Goal: Transaction & Acquisition: Book appointment/travel/reservation

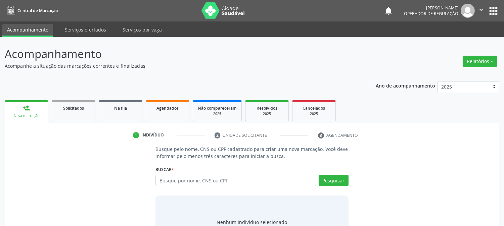
click at [213, 182] on input "text" at bounding box center [236, 180] width 161 height 11
type input "laislla [PERSON_NAME]"
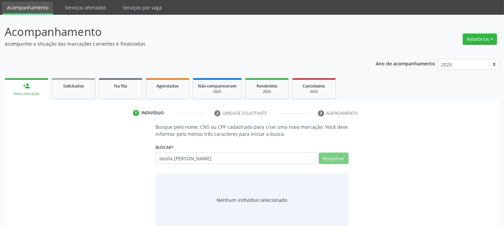
scroll to position [32, 0]
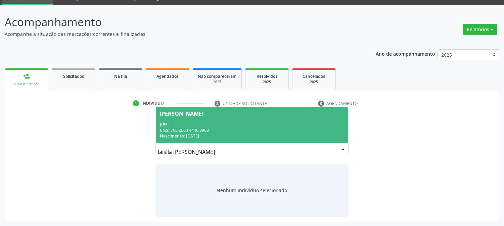
click at [196, 122] on div "CPF: --" at bounding box center [252, 125] width 184 height 6
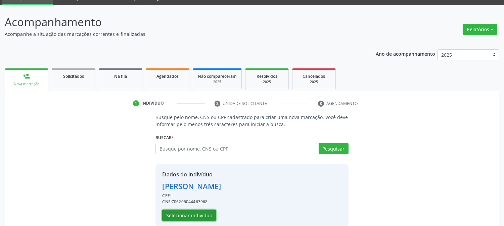
click at [197, 210] on button "Selecionar indivíduo" at bounding box center [189, 215] width 54 height 11
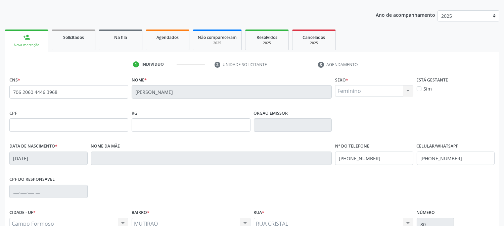
scroll to position [137, 0]
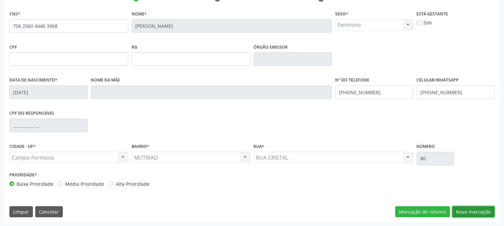
click at [465, 212] on button "Nova marcação" at bounding box center [474, 212] width 42 height 11
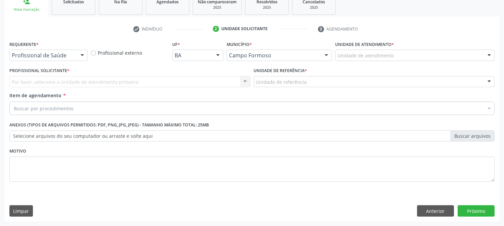
scroll to position [106, 0]
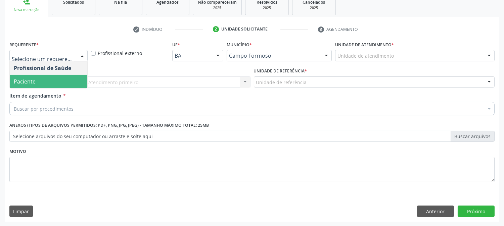
click at [42, 85] on span "Paciente" at bounding box center [49, 81] width 78 height 13
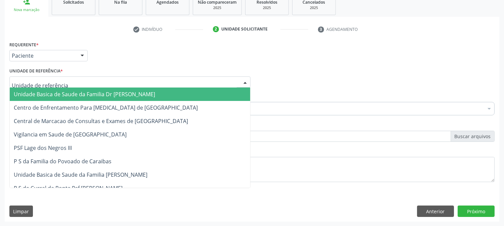
click at [71, 78] on div at bounding box center [129, 82] width 241 height 11
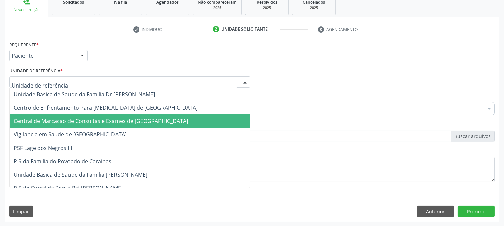
click at [74, 122] on span "Central de Marcacao de Consultas e Exames de [GEOGRAPHIC_DATA]" at bounding box center [101, 121] width 174 height 7
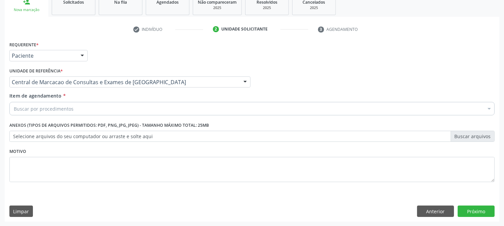
click at [72, 106] on div "Buscar por procedimentos" at bounding box center [252, 108] width 486 height 13
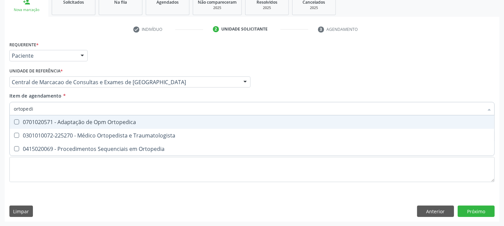
type input "ortopedis"
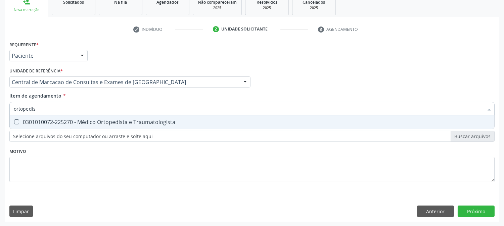
click at [92, 120] on div "0301010072-225270 - Médico Ortopedista e Traumatologista" at bounding box center [252, 122] width 477 height 5
checkbox Traumatologista "true"
click at [469, 212] on div "Requerente * Paciente Profissional de Saúde Paciente Nenhum resultado encontrad…" at bounding box center [252, 131] width 495 height 182
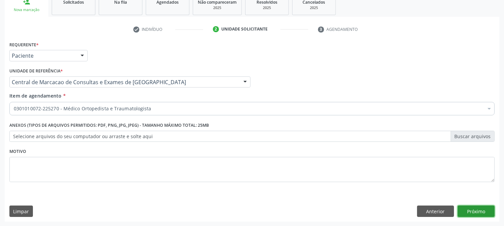
click at [488, 212] on button "Próximo" at bounding box center [476, 211] width 37 height 11
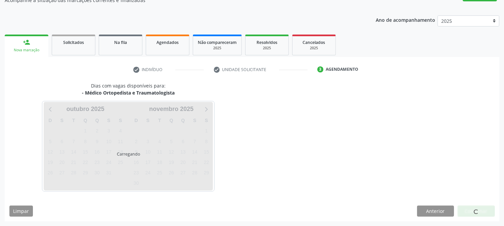
scroll to position [66, 0]
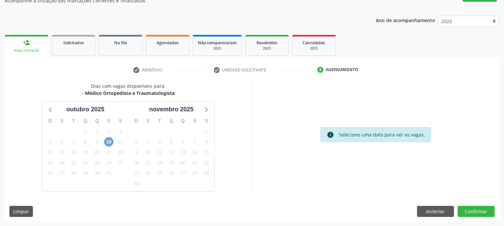
drag, startPoint x: 109, startPoint y: 138, endPoint x: 272, endPoint y: 169, distance: 166.3
click at [110, 138] on span "10" at bounding box center [108, 141] width 9 height 9
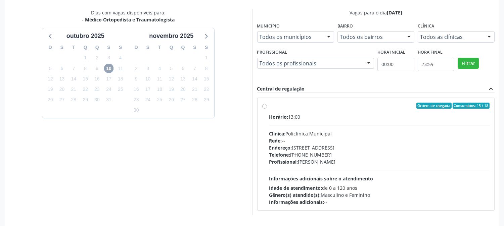
scroll to position [140, 0]
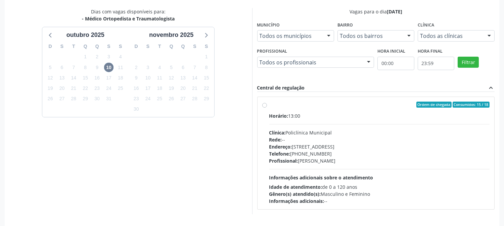
click at [343, 137] on div "Rede: --" at bounding box center [379, 139] width 221 height 7
click at [267, 108] on input "Ordem de chegada Consumidos: 15 / 18 Horário: 13:00 Clínica: Policlínica Munici…" at bounding box center [264, 105] width 5 height 6
radio input "true"
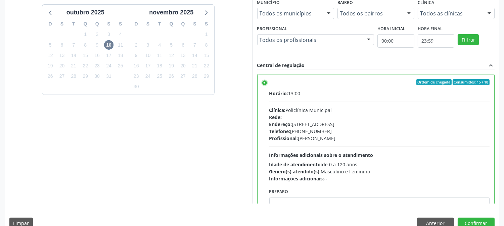
scroll to position [175, 0]
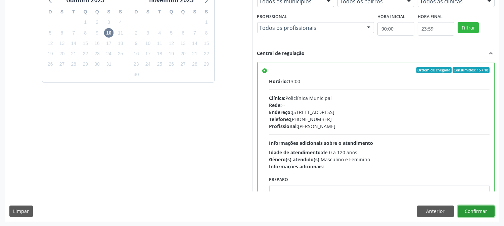
click at [489, 210] on button "Confirmar" at bounding box center [476, 211] width 37 height 11
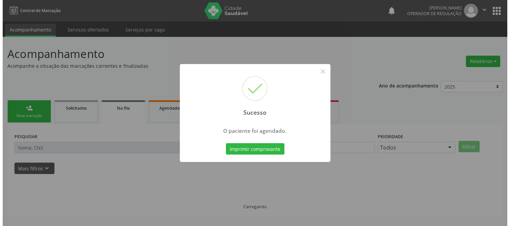
scroll to position [0, 0]
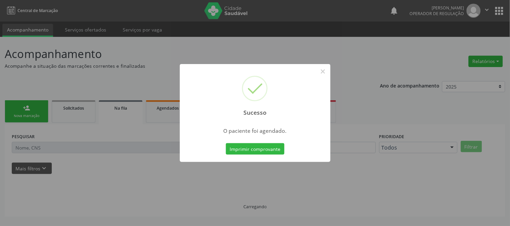
click at [226, 143] on button "Imprimir comprovante" at bounding box center [255, 148] width 58 height 11
